Goal: Information Seeking & Learning: Find specific fact

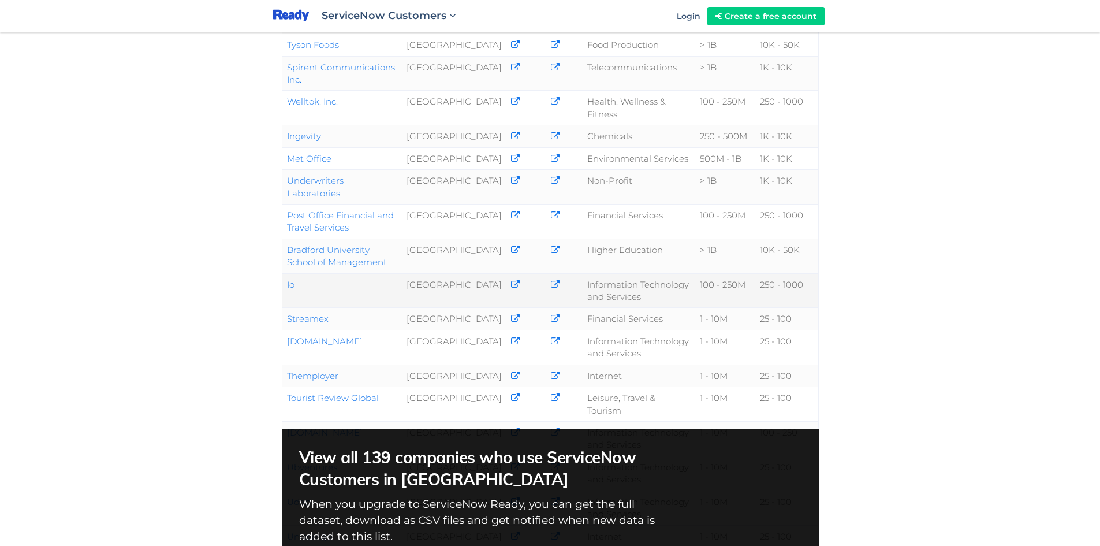
scroll to position [58, 0]
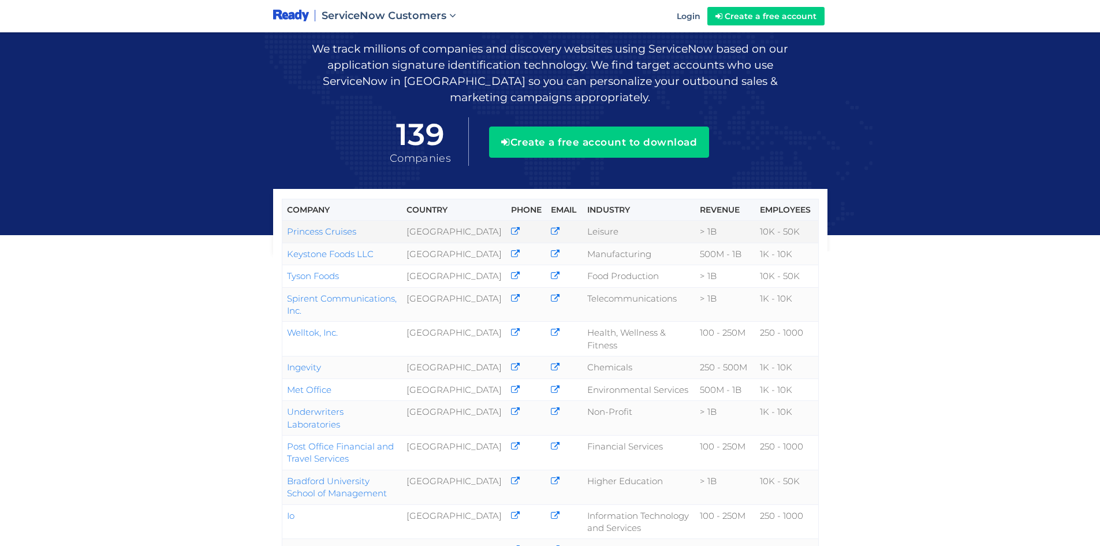
click at [551, 227] on icon at bounding box center [555, 231] width 9 height 9
click at [328, 226] on link "Princess Cruises" at bounding box center [321, 231] width 69 height 11
click at [337, 226] on link "Princess Cruises" at bounding box center [321, 231] width 69 height 11
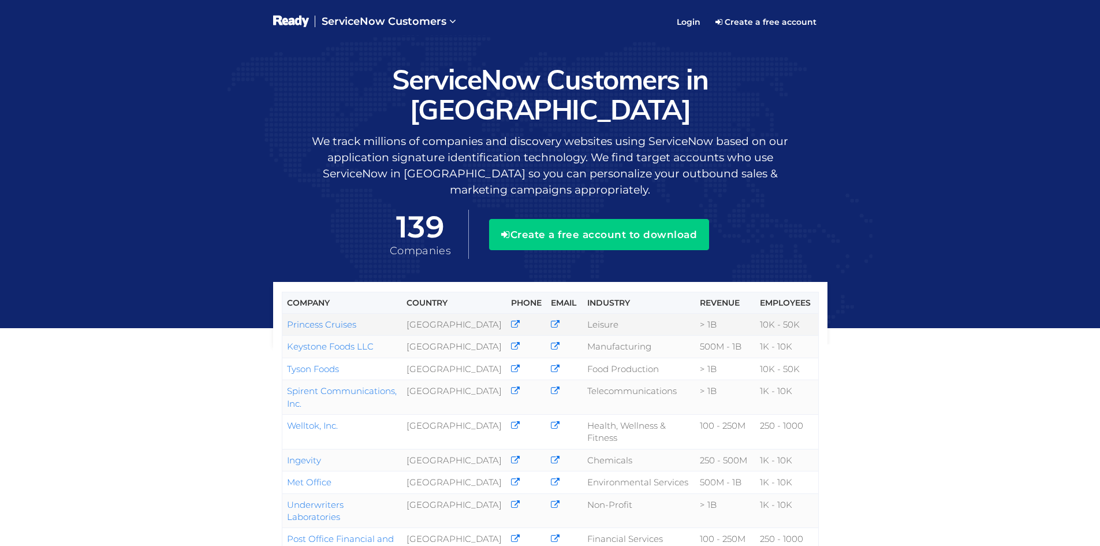
scroll to position [95, 0]
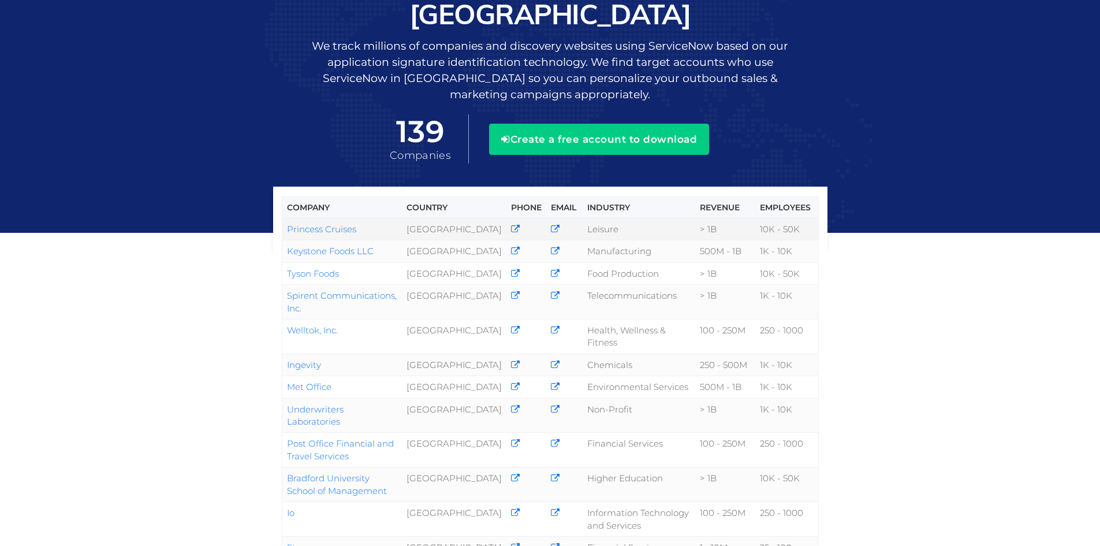
drag, startPoint x: 284, startPoint y: 200, endPoint x: 353, endPoint y: 196, distance: 69.4
click at [457, 218] on td "United Kingdom" at bounding box center [454, 229] width 104 height 22
copy tr "Princess Cruises United Kingdom"
drag, startPoint x: 284, startPoint y: 236, endPoint x: 472, endPoint y: 239, distance: 188.2
click at [465, 245] on tr "Keystone Foods LLC United Kingdom Manufacturing 500M - 1B 1K - 10K" at bounding box center [550, 251] width 536 height 22
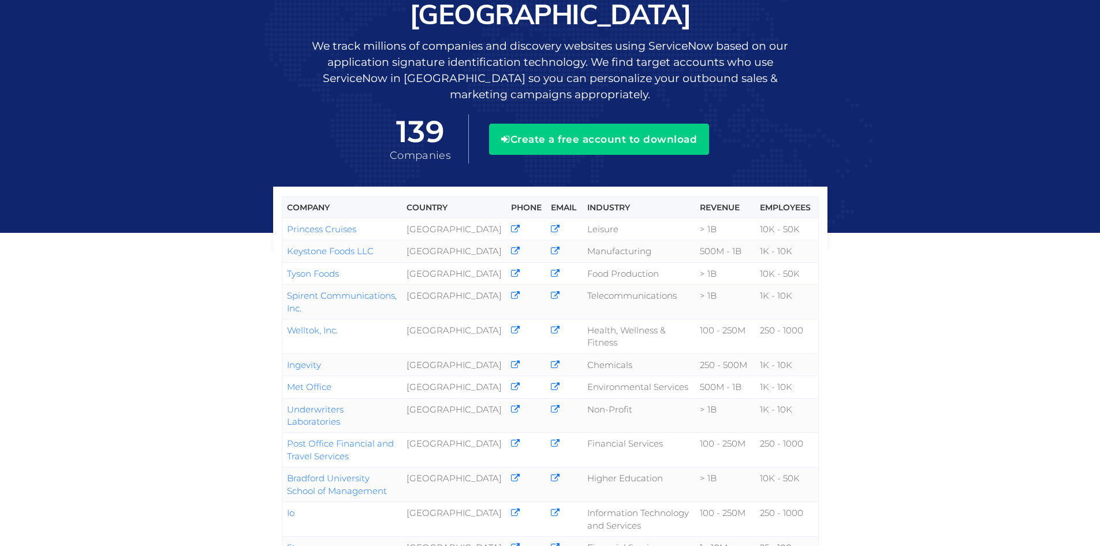
copy tr "Keystone Foods LLC United Kingdom"
drag, startPoint x: 290, startPoint y: 269, endPoint x: 464, endPoint y: 270, distance: 173.8
click at [464, 270] on tr "Tyson Foods United Kingdom Food Production > 1B 10K - 50K" at bounding box center [550, 273] width 536 height 22
click at [464, 282] on td "United Kingdom" at bounding box center [454, 273] width 104 height 22
copy tr "Tyson Foods United Kingdom"
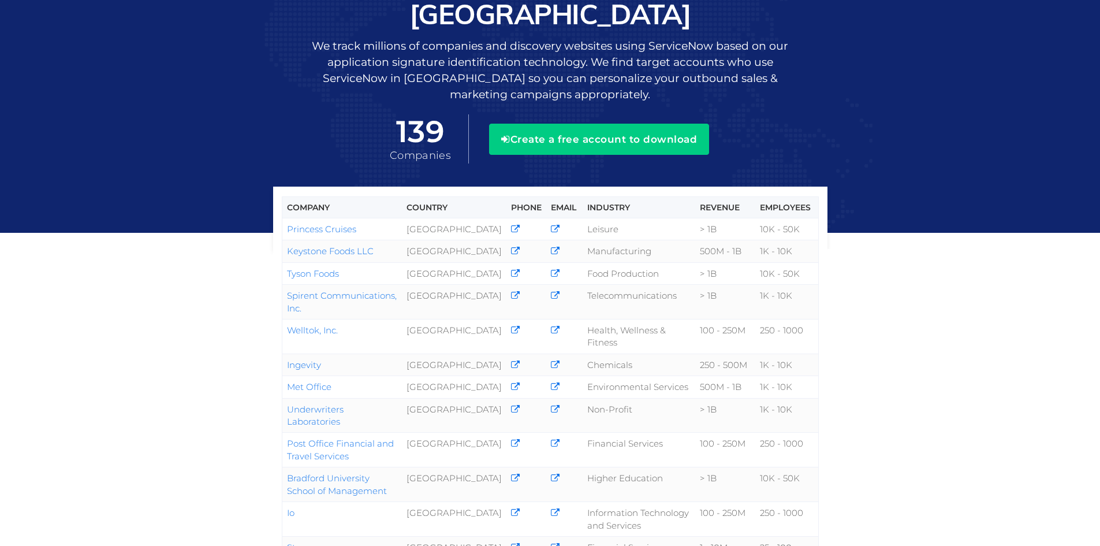
click at [259, 301] on div "Company Country Phone Email Industry Revenue Employees Princess Cruises United …" at bounding box center [550, 414] width 1100 height 949
drag, startPoint x: 284, startPoint y: 303, endPoint x: 314, endPoint y: 312, distance: 31.6
click at [314, 312] on td "Spirent Communications, Inc." at bounding box center [342, 302] width 120 height 35
copy link "Spirent Communications, Inc."
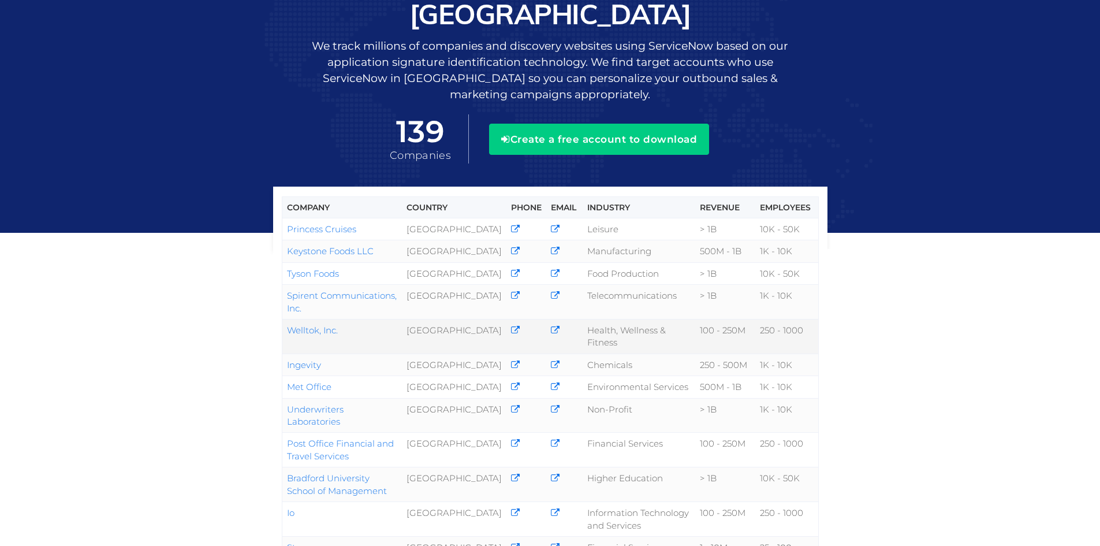
drag, startPoint x: 278, startPoint y: 342, endPoint x: 341, endPoint y: 338, distance: 63.6
click at [341, 338] on div "Company Country Phone Email Industry Revenue Employees Princess Cruises United …" at bounding box center [550, 541] width 572 height 616
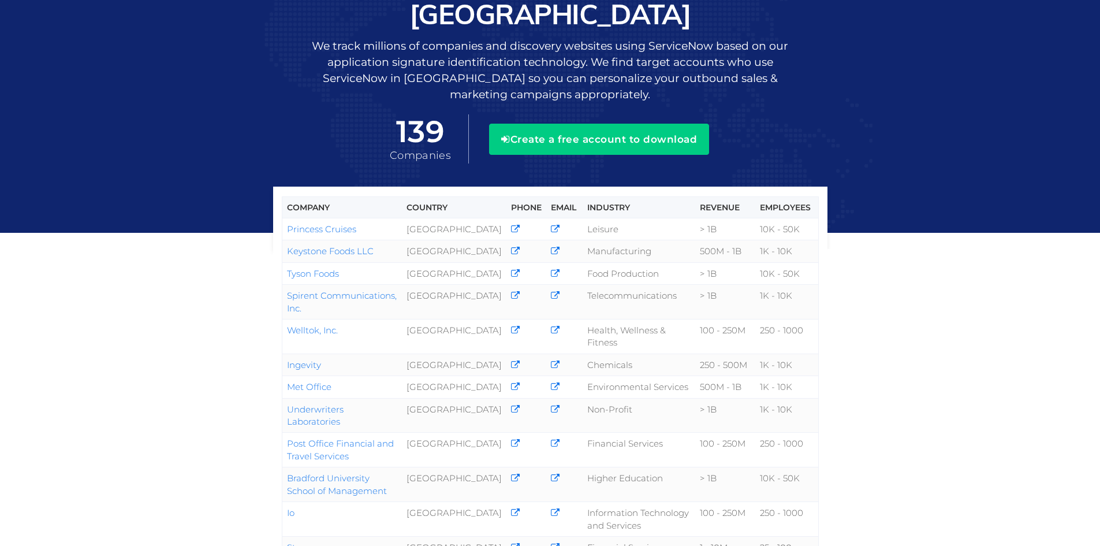
drag, startPoint x: 225, startPoint y: 338, endPoint x: 277, endPoint y: 339, distance: 52.0
click at [225, 338] on div "Company Country Phone Email Industry Revenue Employees Princess Cruises United …" at bounding box center [550, 414] width 1100 height 949
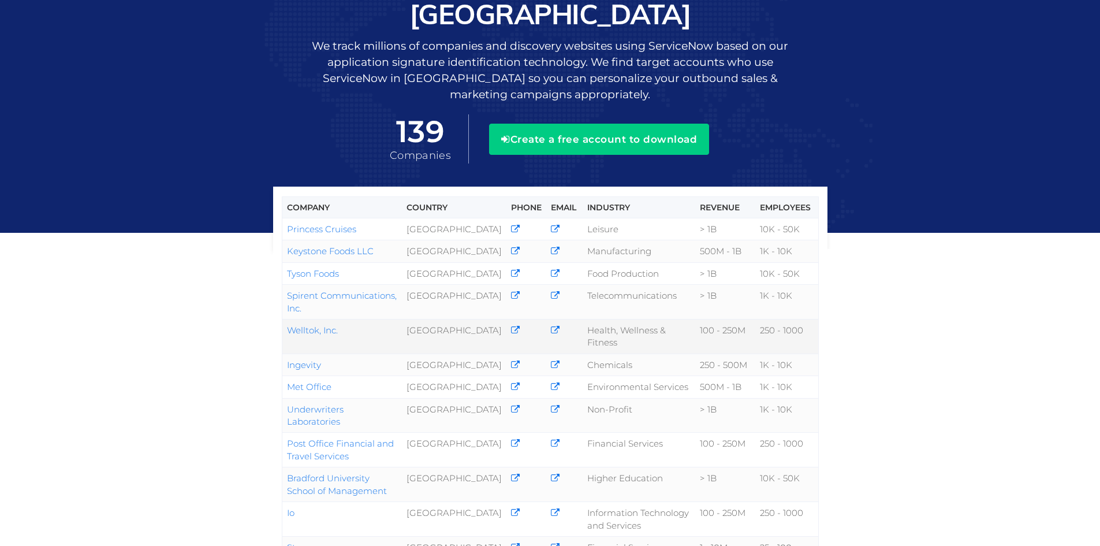
drag, startPoint x: 285, startPoint y: 337, endPoint x: 342, endPoint y: 337, distance: 56.6
click at [342, 337] on td "Welltok, Inc." at bounding box center [342, 336] width 120 height 35
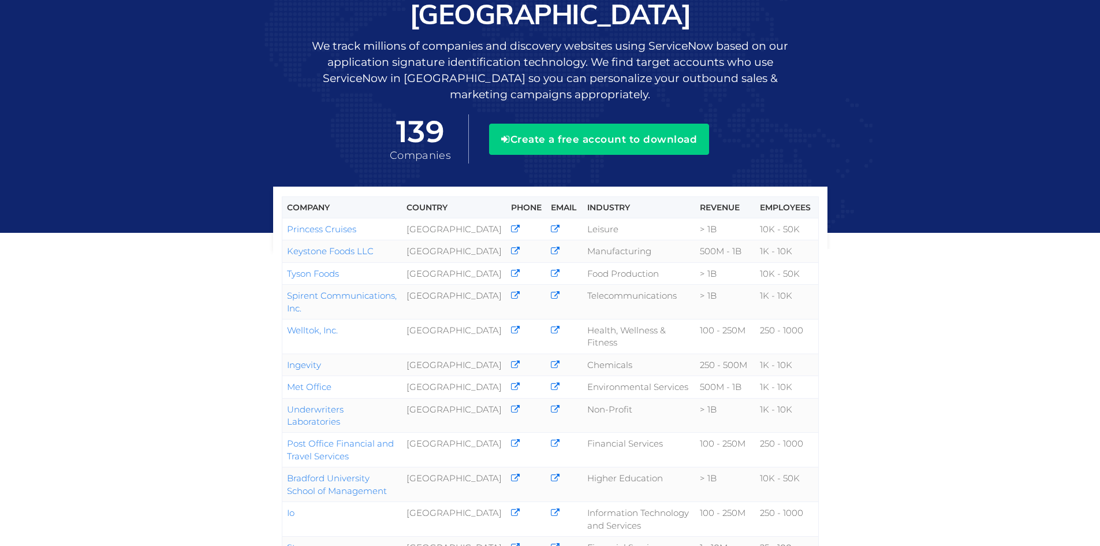
copy link "Welltok, Inc."
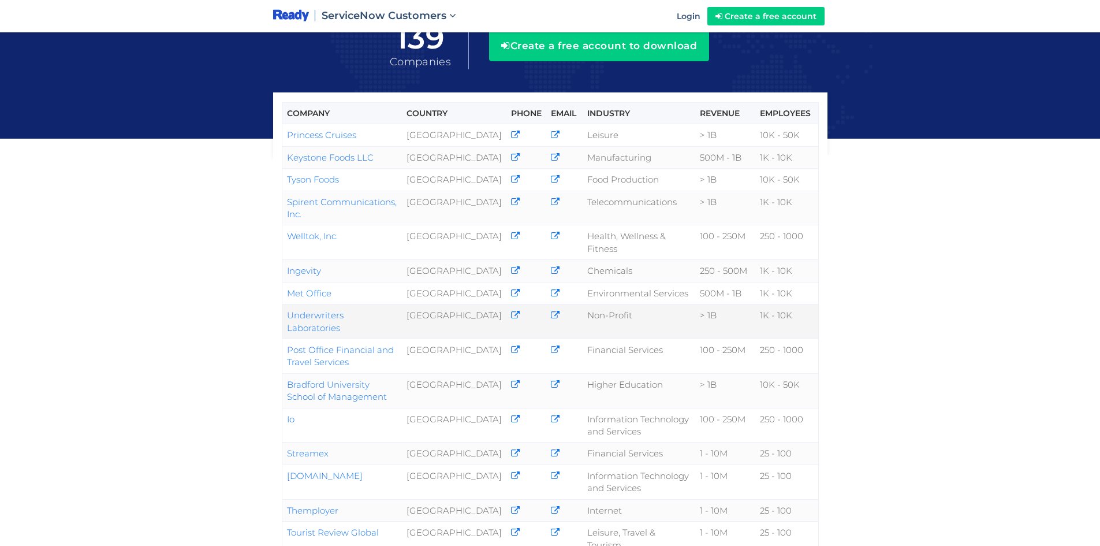
scroll to position [211, 0]
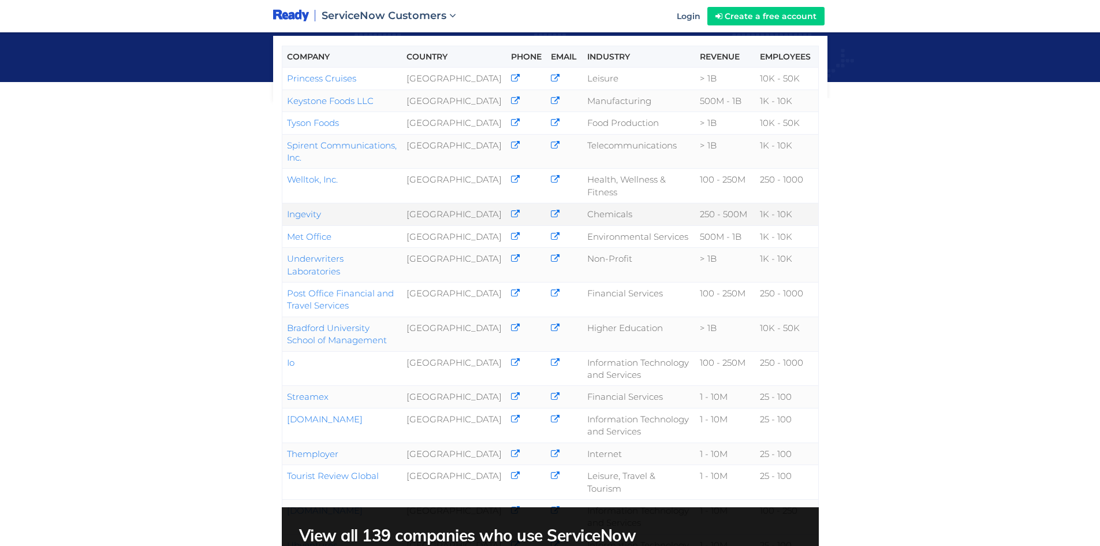
drag, startPoint x: 283, startPoint y: 223, endPoint x: 329, endPoint y: 222, distance: 46.2
click at [329, 222] on td "Ingevity" at bounding box center [342, 214] width 120 height 22
copy link "Ingevity"
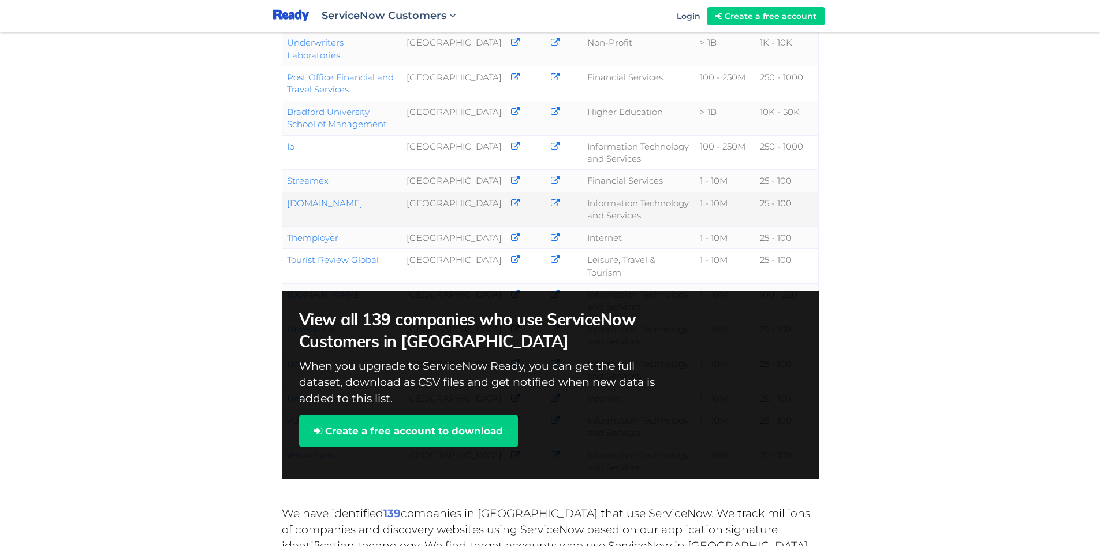
scroll to position [384, 0]
